Goal: Task Accomplishment & Management: Manage account settings

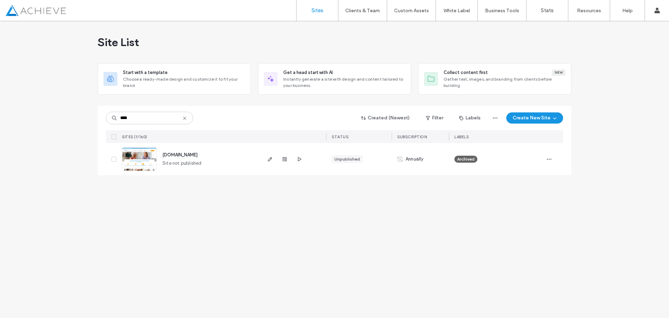
type input "****"
click at [142, 164] on img at bounding box center [139, 170] width 34 height 47
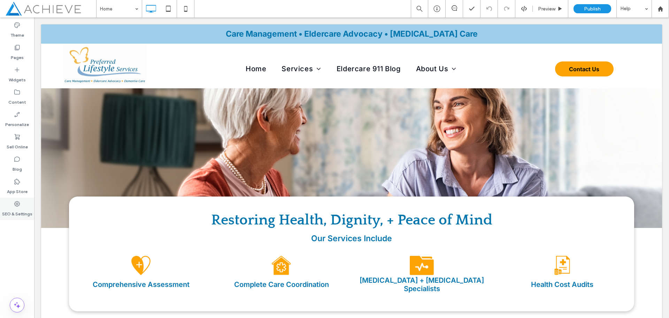
click at [16, 211] on label "SEO & Settings" at bounding box center [17, 212] width 30 height 10
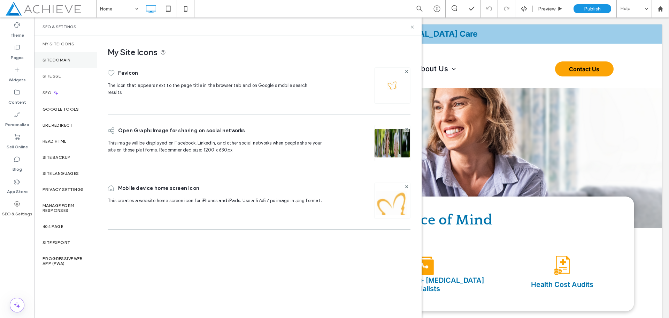
click at [66, 56] on div "Site Domain" at bounding box center [65, 60] width 63 height 16
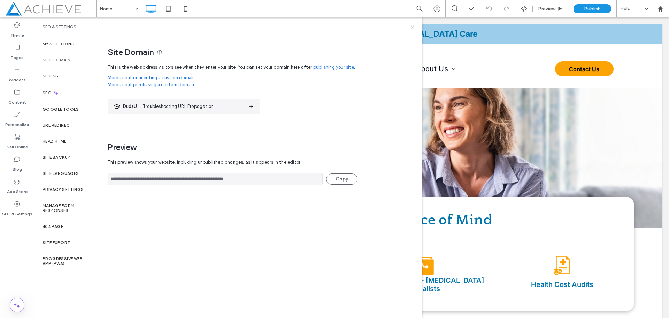
click at [64, 60] on label "Site Domain" at bounding box center [57, 60] width 28 height 5
click at [60, 60] on label "Site Domain" at bounding box center [57, 60] width 28 height 5
click at [59, 73] on div "Site SSL" at bounding box center [65, 76] width 63 height 16
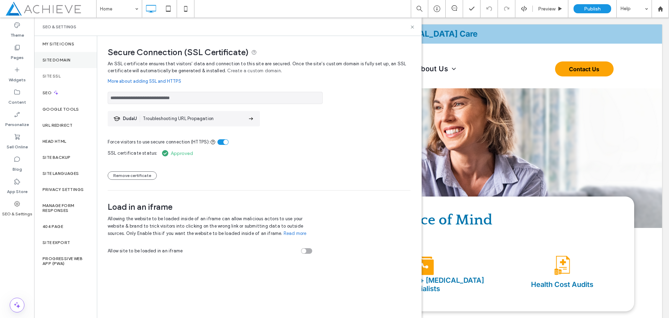
click at [64, 63] on div "Site Domain" at bounding box center [65, 60] width 63 height 16
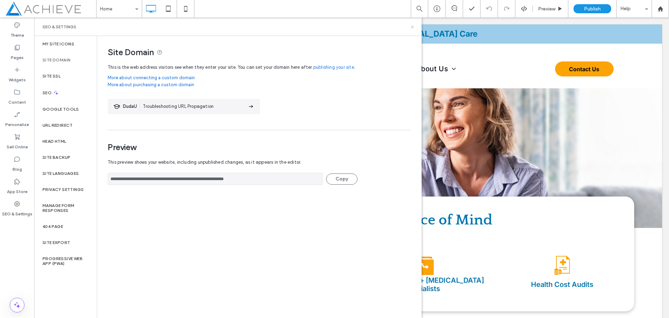
click at [413, 27] on use at bounding box center [412, 26] width 3 height 3
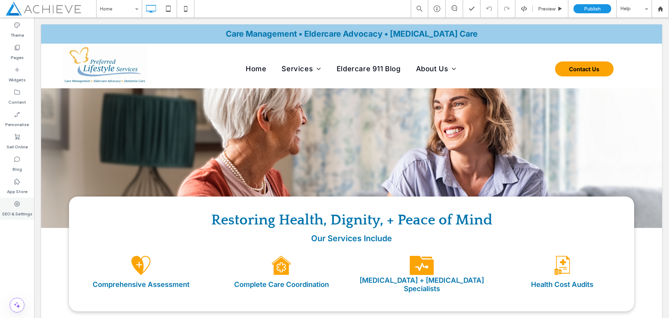
click at [13, 203] on div "SEO & Settings" at bounding box center [17, 208] width 34 height 22
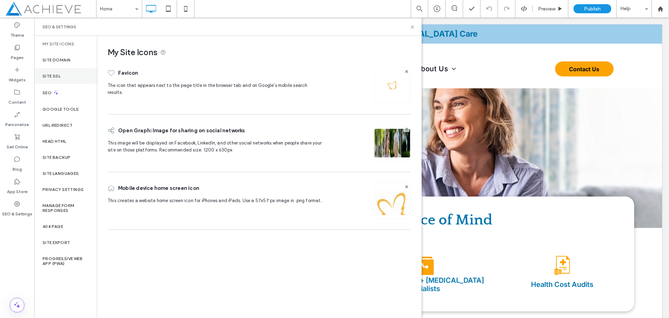
click at [58, 79] on div "Site SSL" at bounding box center [65, 76] width 63 height 16
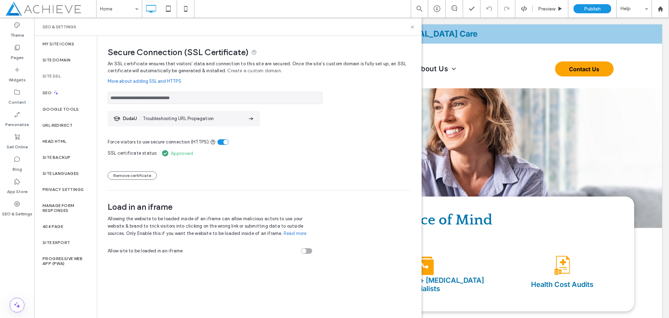
drag, startPoint x: 203, startPoint y: 98, endPoint x: 241, endPoint y: 98, distance: 38.7
click at [241, 98] on input "**********" at bounding box center [215, 98] width 215 height 12
click at [412, 27] on icon at bounding box center [412, 26] width 5 height 5
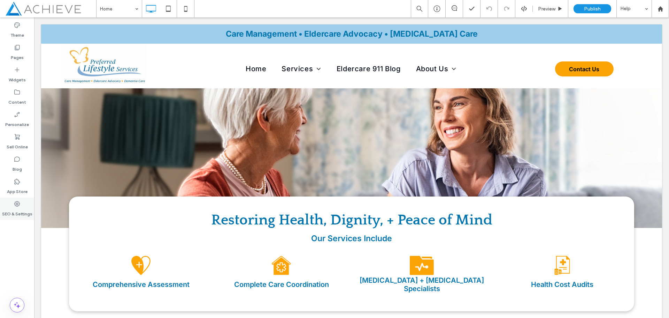
click at [16, 207] on label "SEO & Settings" at bounding box center [17, 212] width 30 height 10
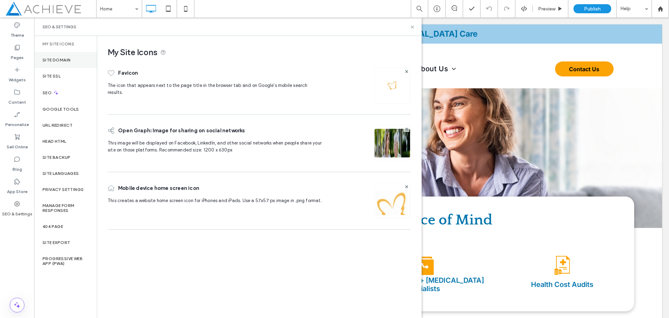
click at [63, 63] on div "Site Domain" at bounding box center [65, 60] width 63 height 16
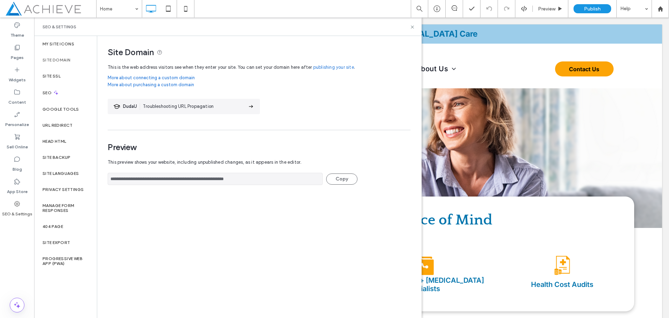
click at [324, 66] on link "publishing your site" at bounding box center [333, 67] width 41 height 7
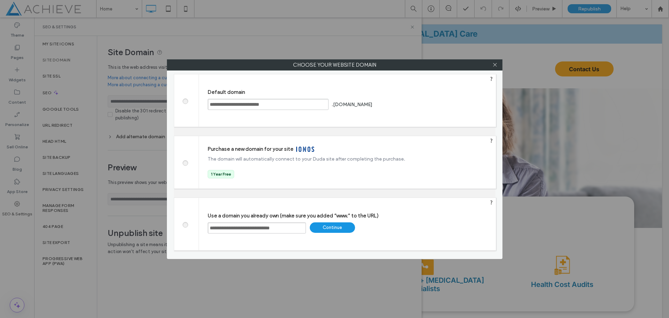
click at [348, 226] on div "Continue" at bounding box center [332, 227] width 45 height 10
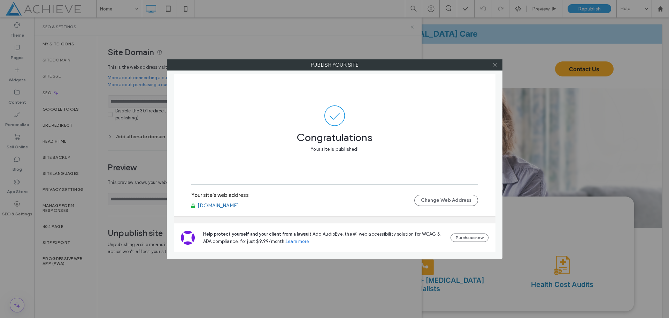
click at [494, 66] on icon at bounding box center [495, 64] width 5 height 5
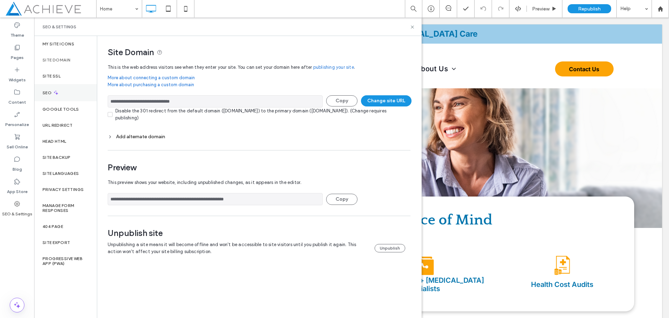
click at [57, 90] on icon at bounding box center [56, 93] width 6 height 6
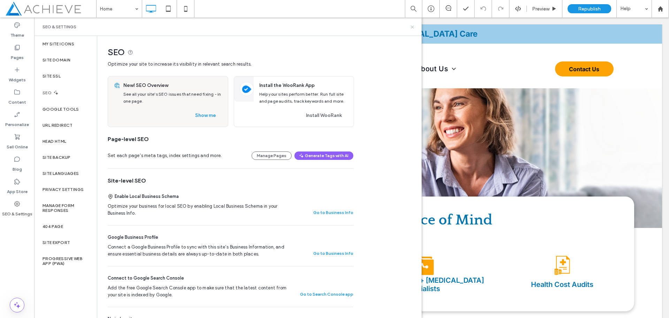
click at [413, 27] on use at bounding box center [412, 26] width 3 height 3
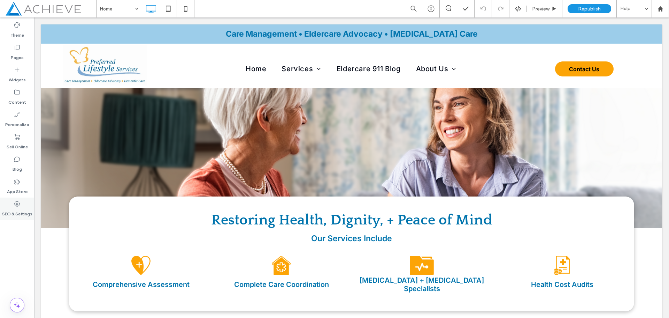
click at [18, 209] on label "SEO & Settings" at bounding box center [17, 212] width 30 height 10
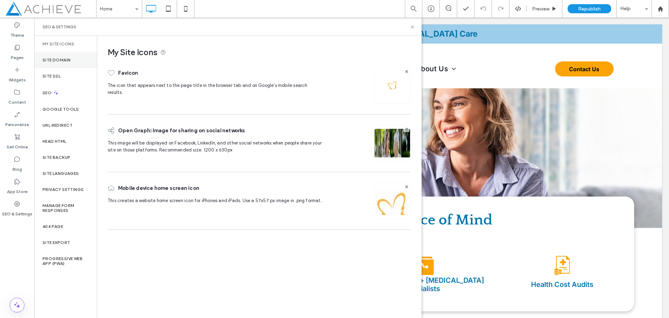
click at [51, 66] on div "Site Domain" at bounding box center [65, 60] width 63 height 16
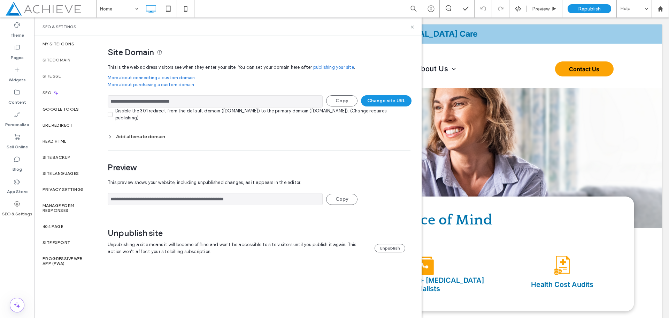
click at [379, 158] on div "**********" at bounding box center [259, 183] width 303 height 58
click at [62, 112] on div "Google Tools" at bounding box center [65, 109] width 63 height 16
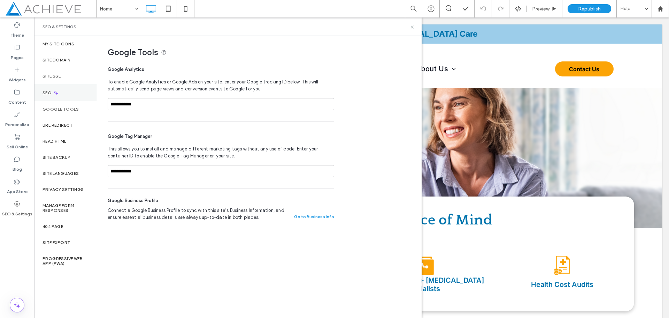
click at [54, 93] on icon at bounding box center [56, 93] width 6 height 6
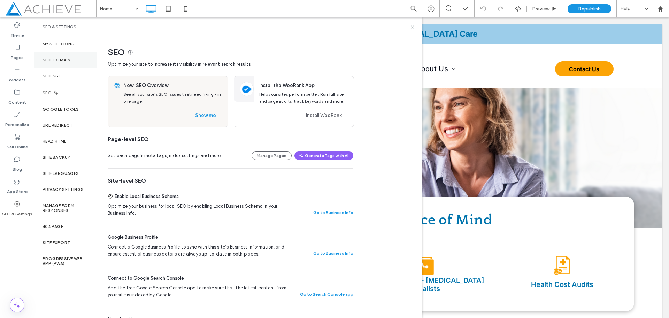
click at [64, 61] on label "Site Domain" at bounding box center [57, 60] width 28 height 5
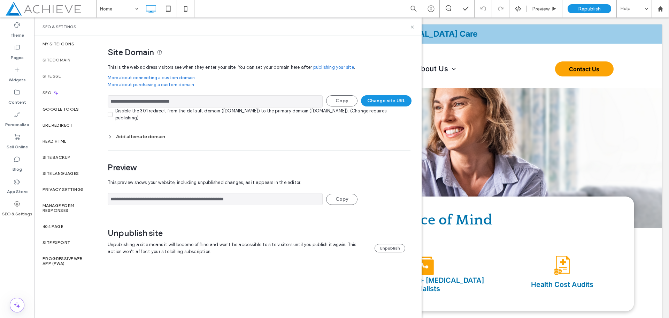
click at [54, 58] on label "Site Domain" at bounding box center [57, 60] width 28 height 5
click at [46, 75] on label "Site SSL" at bounding box center [52, 76] width 18 height 5
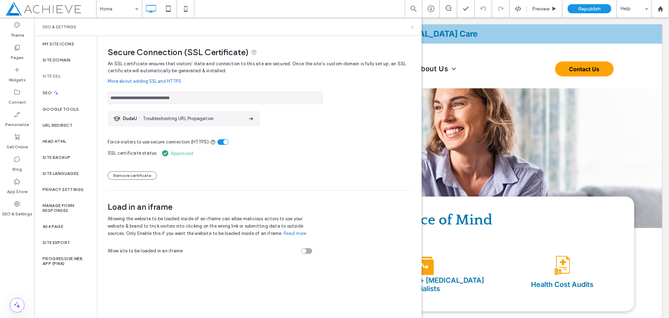
click at [412, 29] on icon at bounding box center [412, 26] width 5 height 5
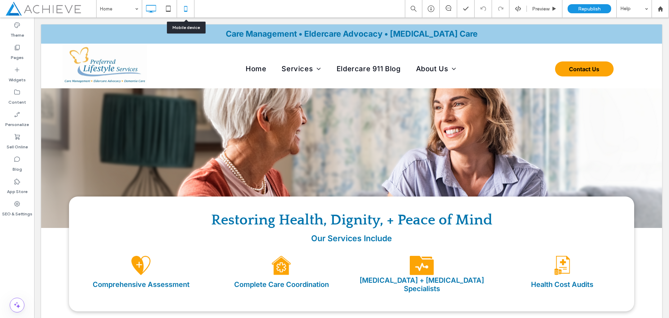
click at [185, 14] on icon at bounding box center [186, 9] width 14 height 14
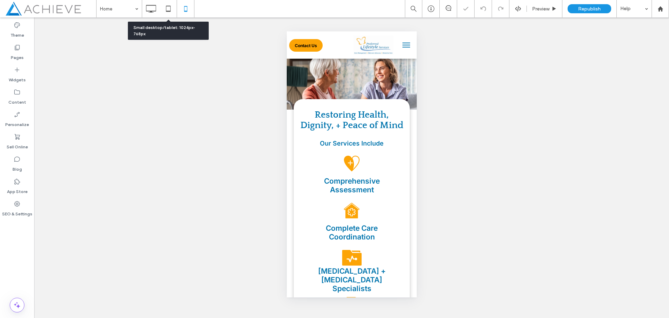
click at [170, 12] on use at bounding box center [168, 9] width 5 height 6
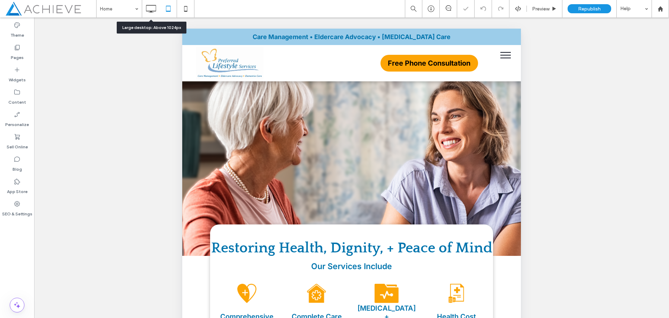
click at [155, 11] on use at bounding box center [151, 9] width 10 height 8
